Goal: Information Seeking & Learning: Learn about a topic

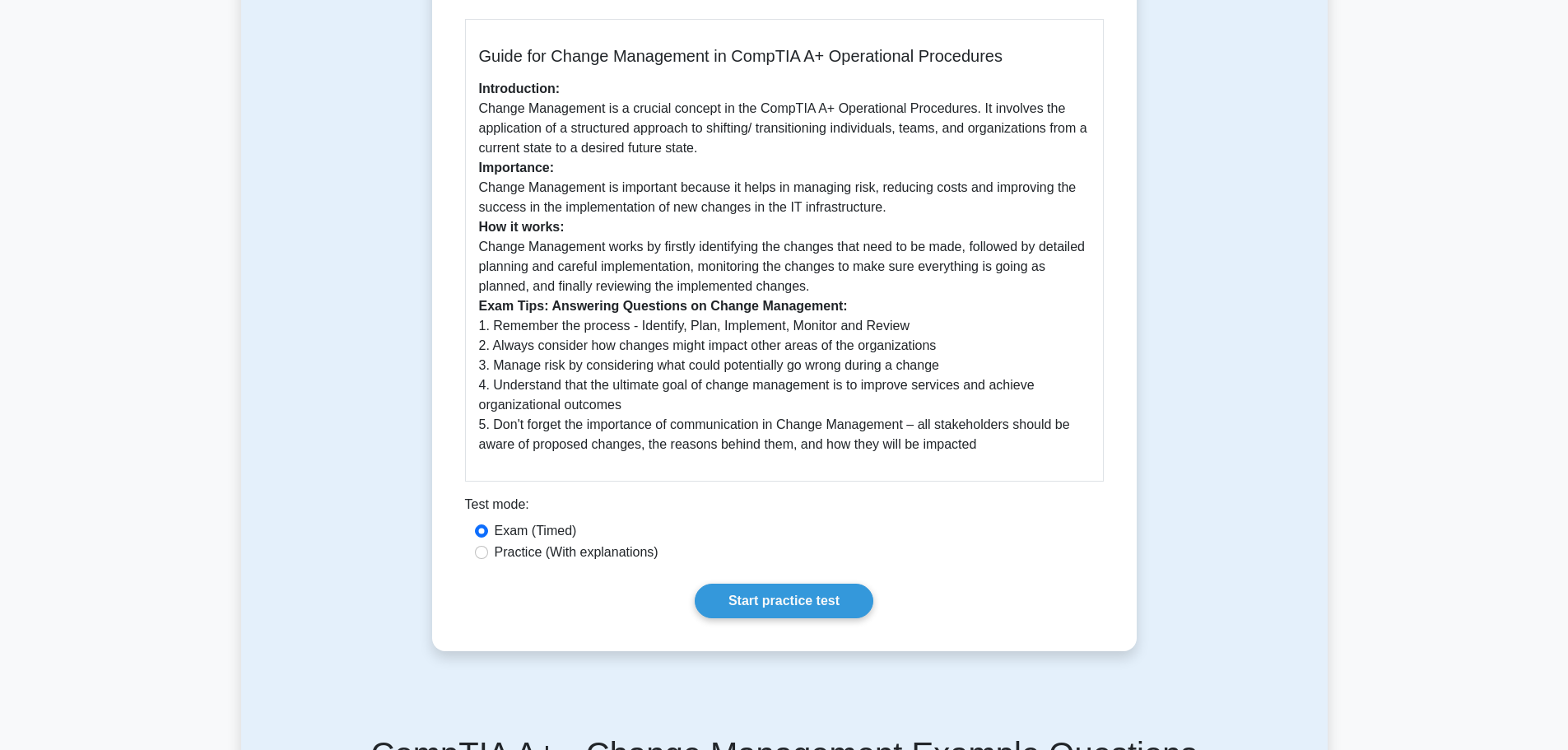
scroll to position [494, 0]
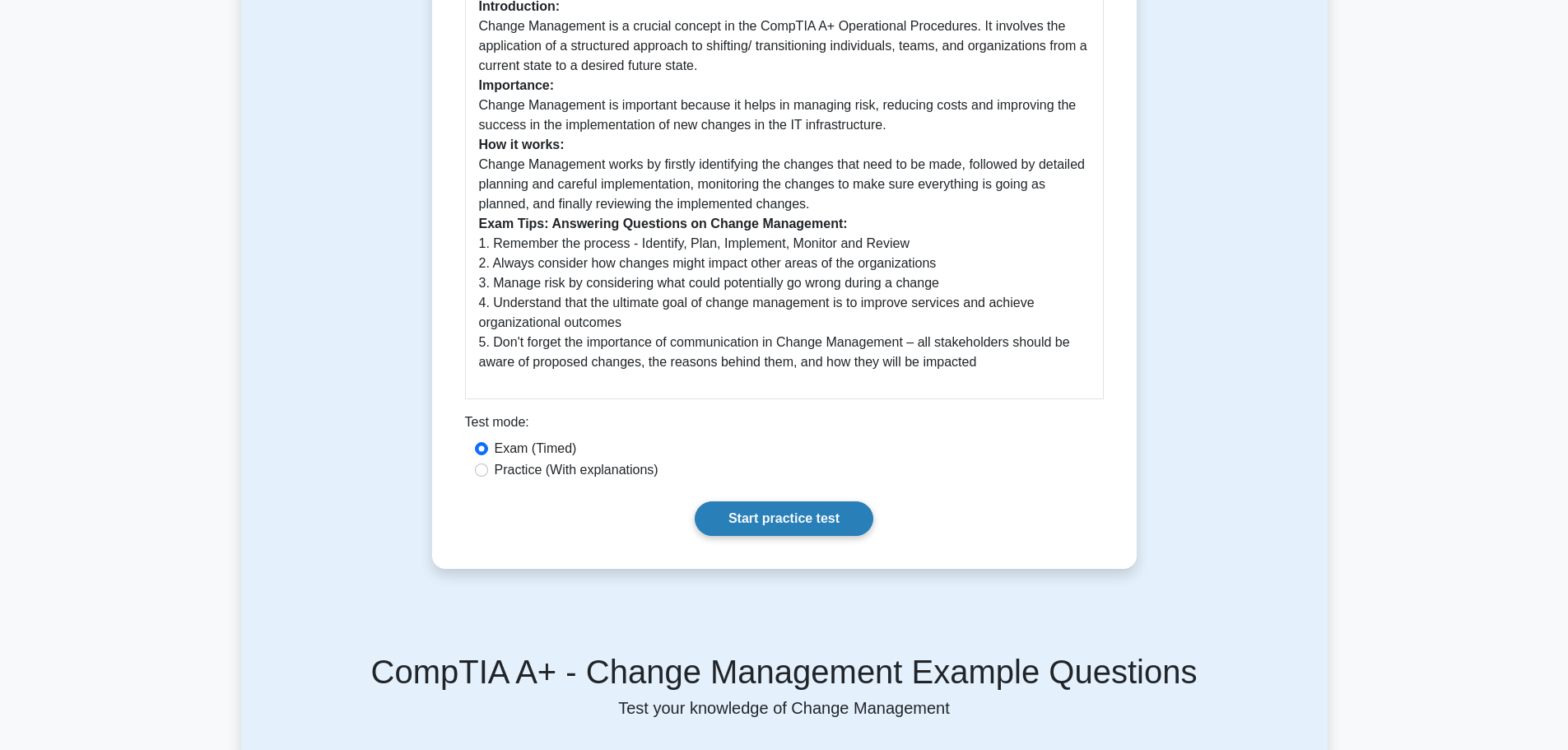
click at [786, 520] on link "Start practice test" at bounding box center [784, 518] width 179 height 34
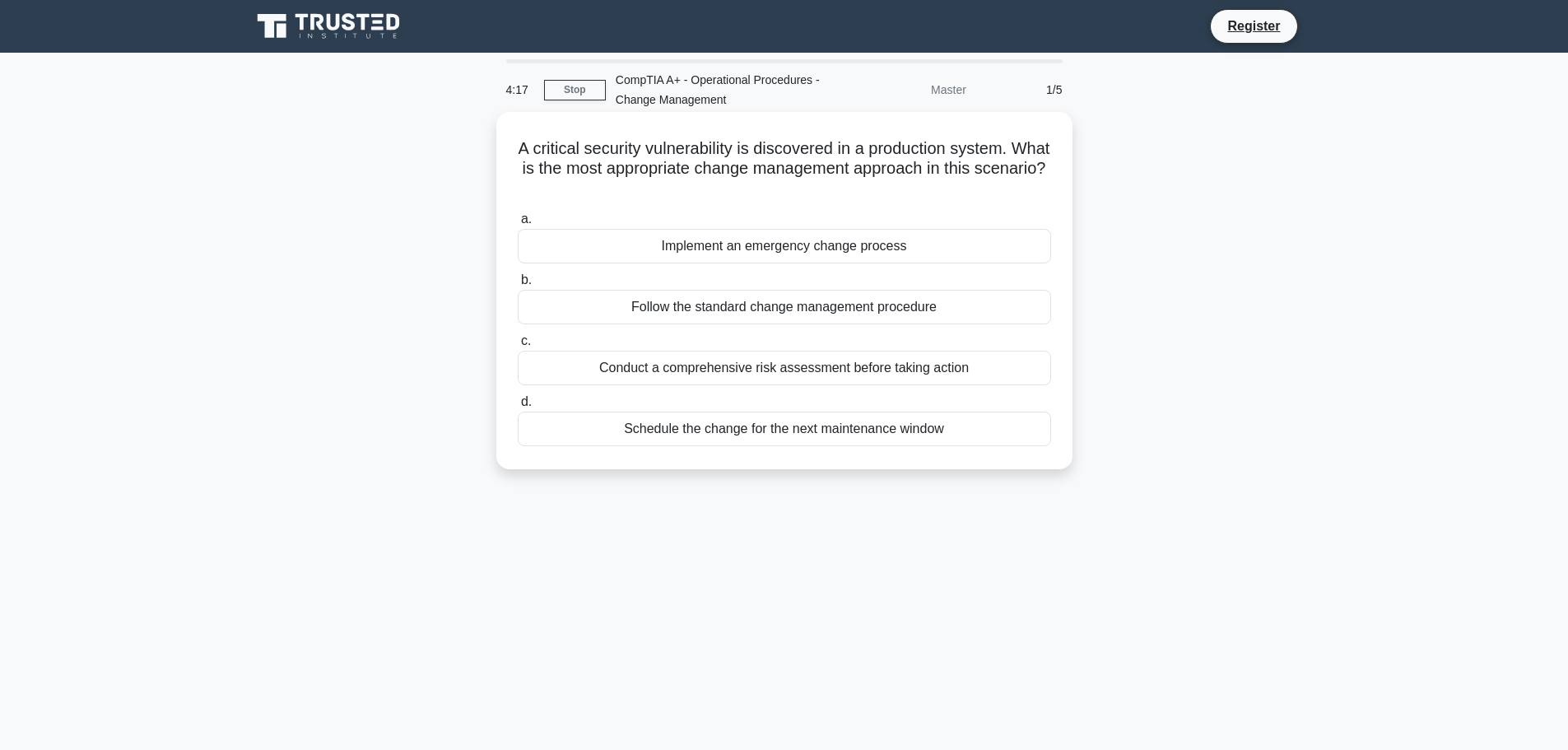
click at [772, 307] on div "Follow the standard change management procedure" at bounding box center [784, 306] width 533 height 34
click at [517, 286] on input "b. Follow the standard change management procedure" at bounding box center [517, 280] width 0 height 11
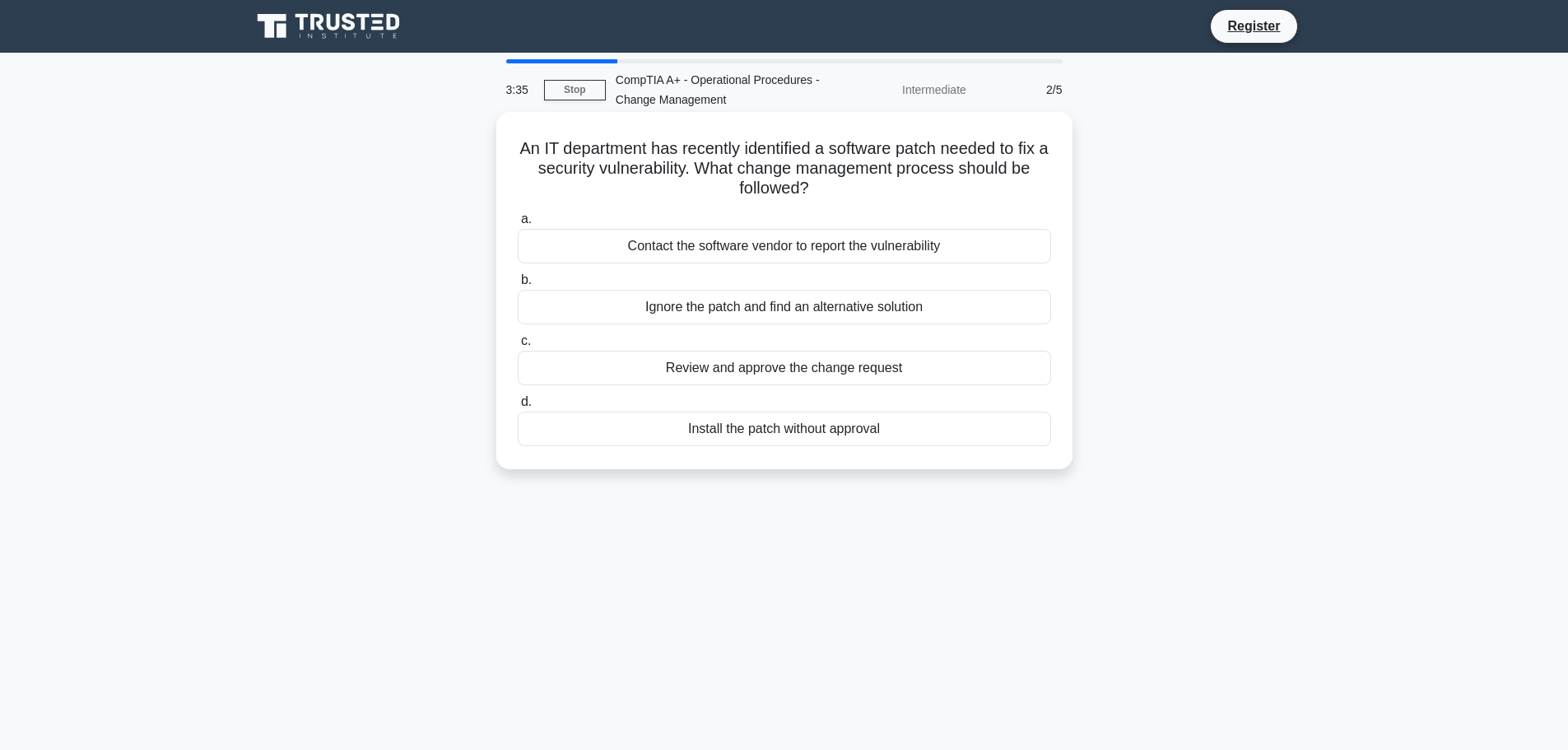
click at [737, 370] on div "Review and approve the change request" at bounding box center [784, 368] width 533 height 34
click at [517, 347] on input "c. Review and approve the change request" at bounding box center [517, 342] width 0 height 11
click at [767, 361] on div "Effective communication with all stakeholders" at bounding box center [784, 368] width 533 height 34
click at [517, 347] on input "c. Effective communication with all stakeholders" at bounding box center [517, 342] width 0 height 11
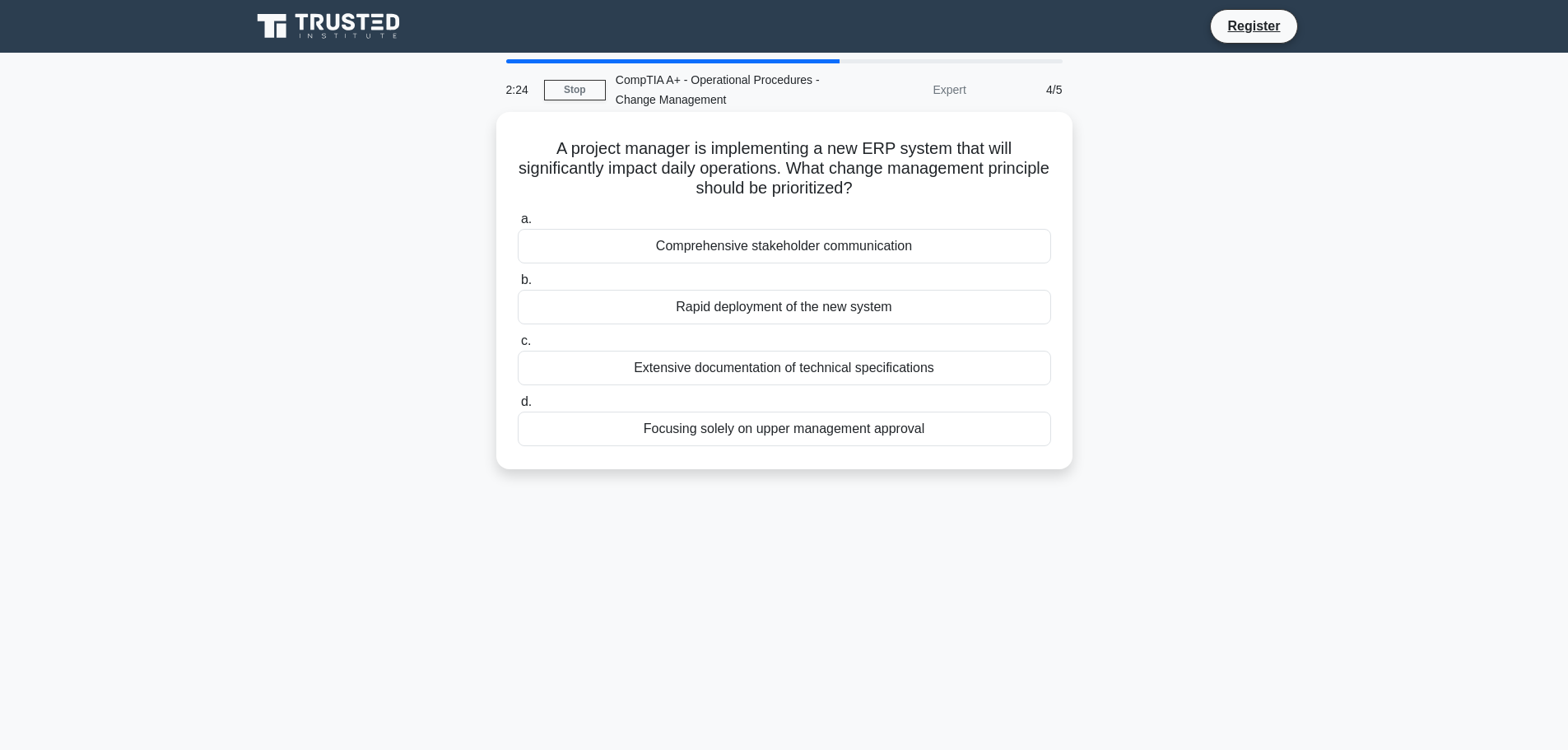
click at [783, 252] on div "Comprehensive stakeholder communication" at bounding box center [784, 246] width 533 height 34
click at [517, 224] on input "a. Comprehensive stakeholder communication" at bounding box center [517, 219] width 0 height 11
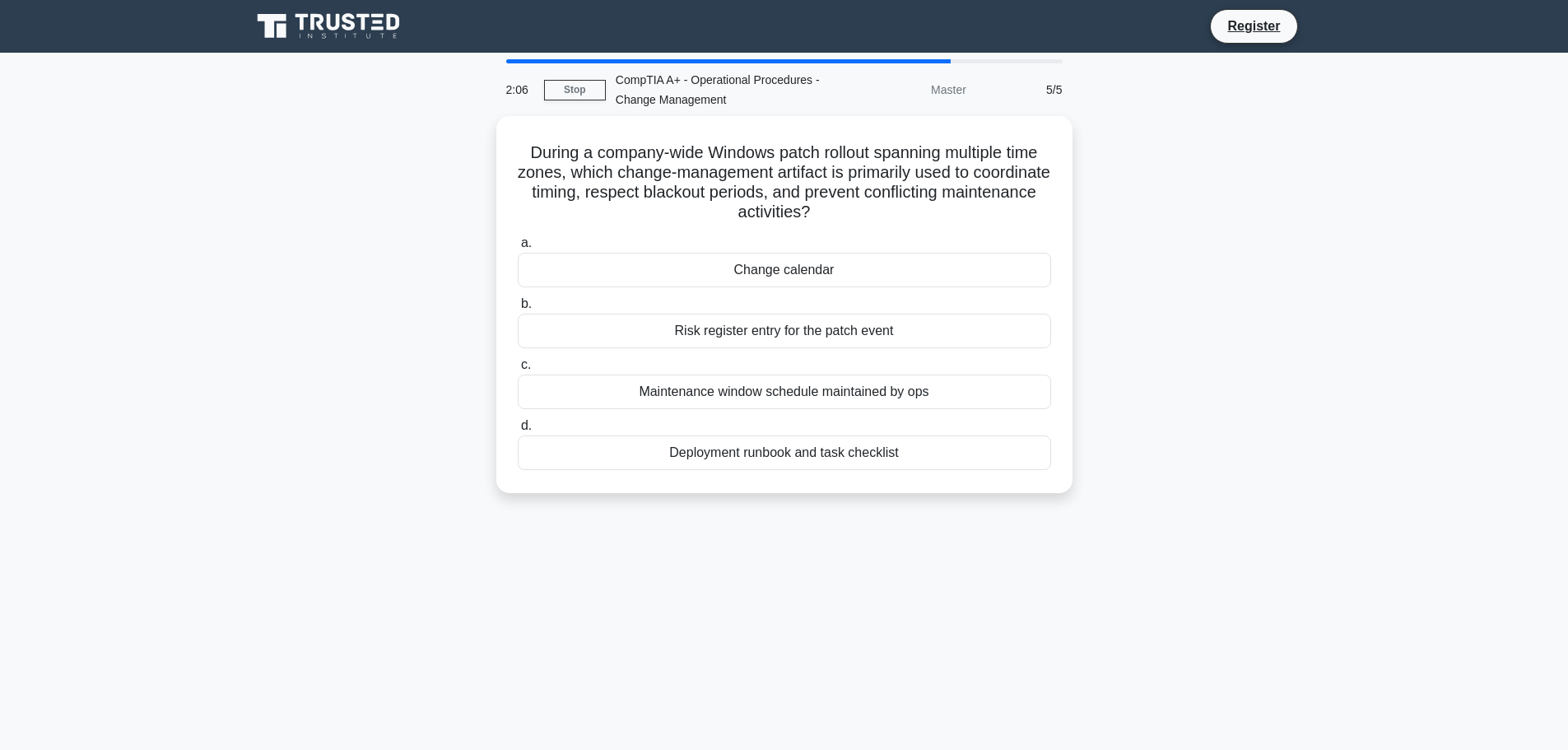
drag, startPoint x: 752, startPoint y: 455, endPoint x: 878, endPoint y: 541, distance: 152.6
click at [878, 541] on div "2:06 Stop CompTIA A+ - Operational Procedures - Change Management Master 5/5 Du…" at bounding box center [784, 471] width 1087 height 824
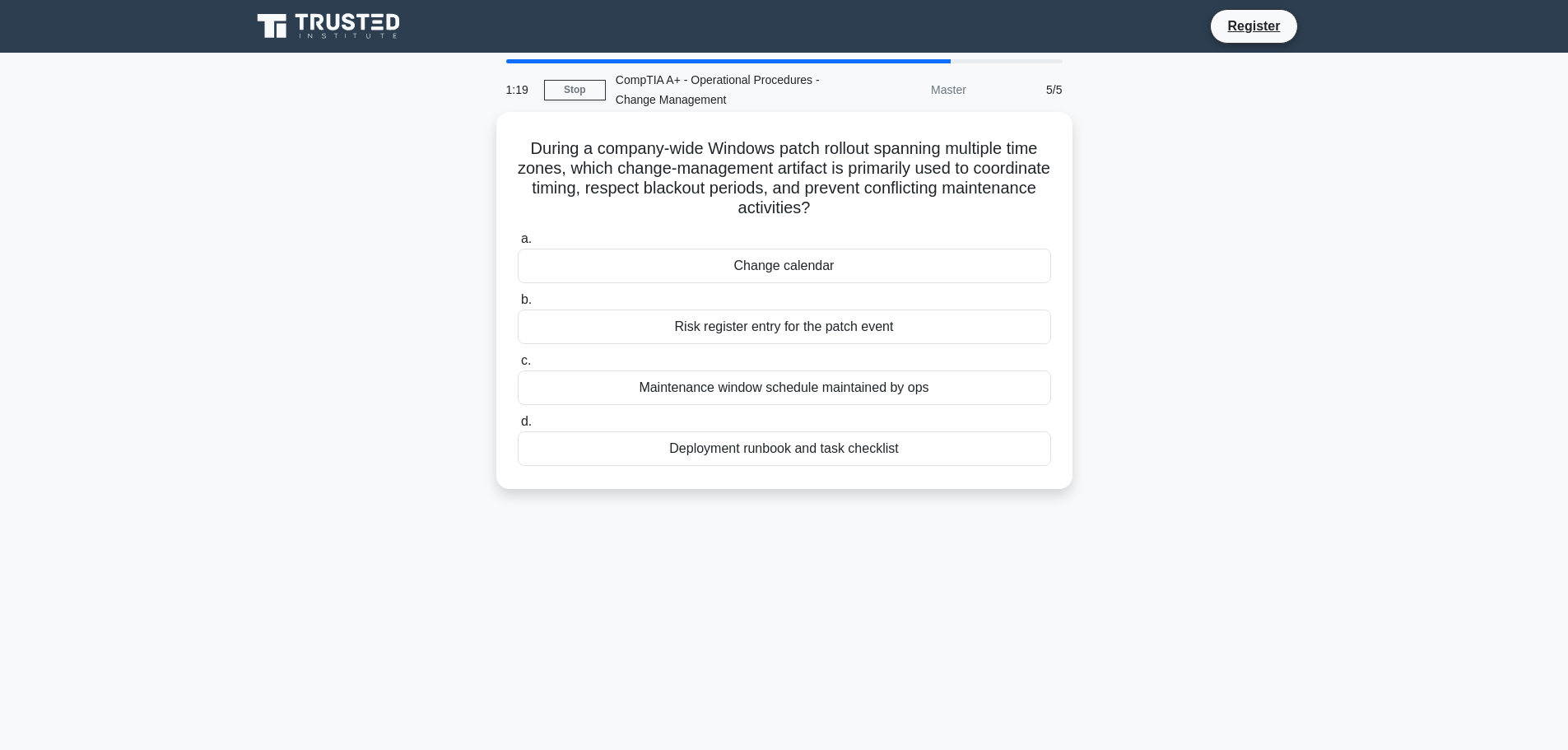
click at [729, 382] on div "Maintenance window schedule maintained by ops" at bounding box center [784, 387] width 533 height 34
click at [517, 366] on input "c. Maintenance window schedule maintained by ops" at bounding box center [517, 361] width 0 height 11
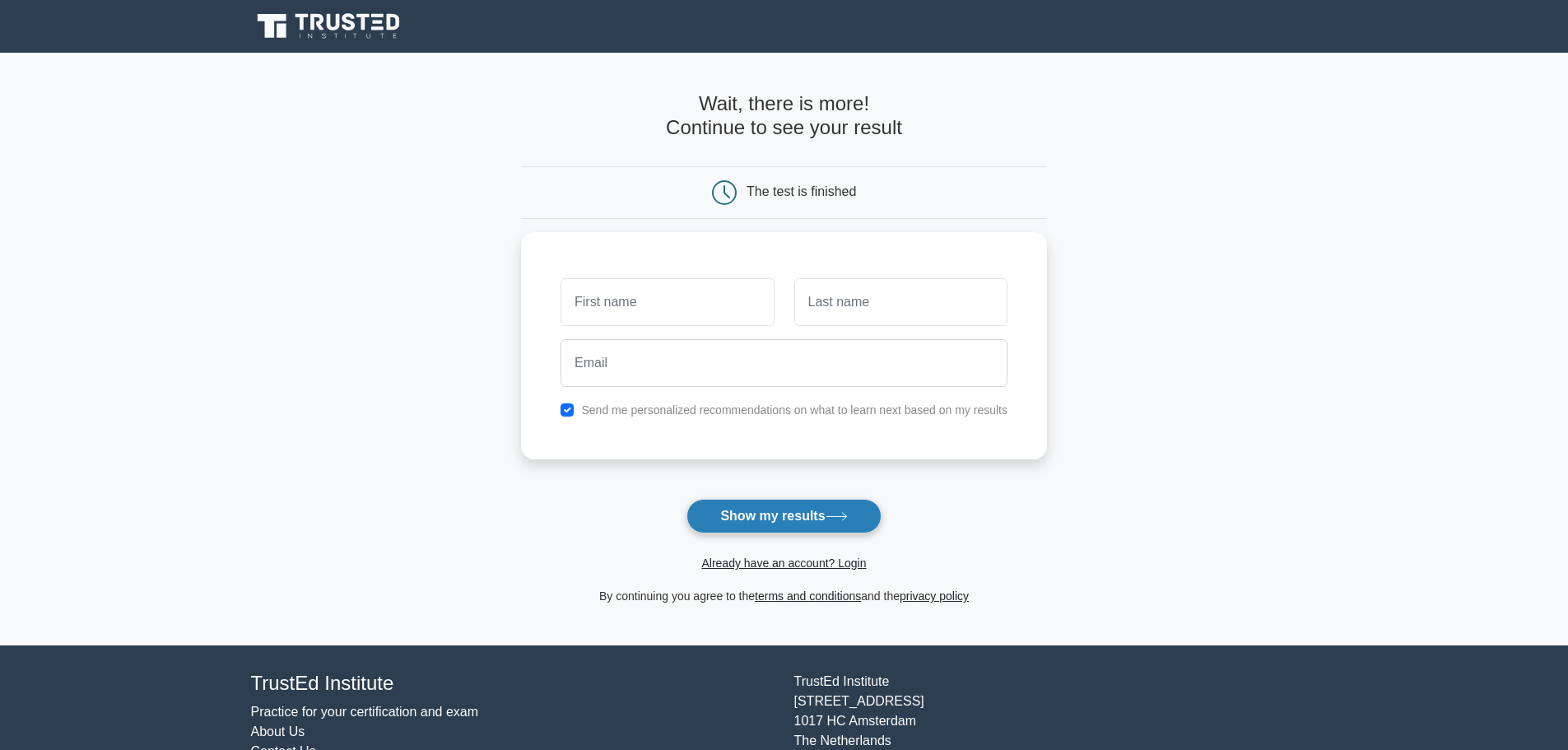
click at [807, 521] on button "Show my results" at bounding box center [783, 516] width 194 height 34
